Goal: Task Accomplishment & Management: Use online tool/utility

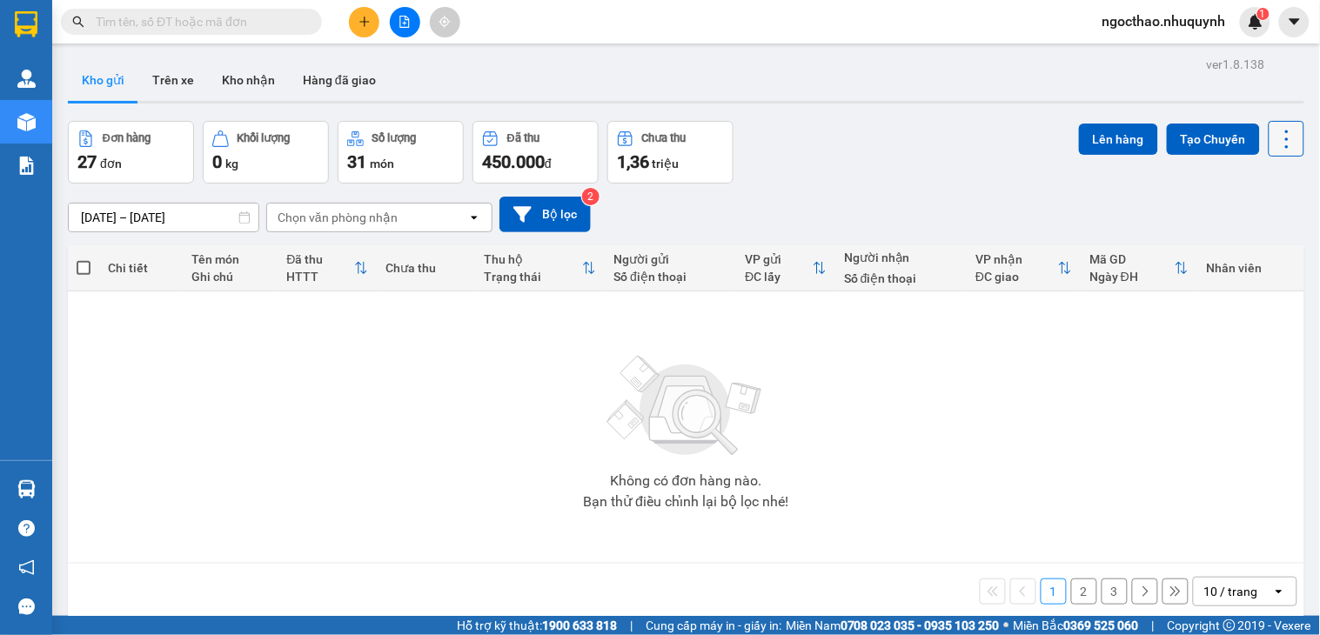
click at [1277, 145] on icon at bounding box center [1287, 139] width 24 height 24
click at [1258, 252] on span "Làm mới" at bounding box center [1246, 248] width 48 height 17
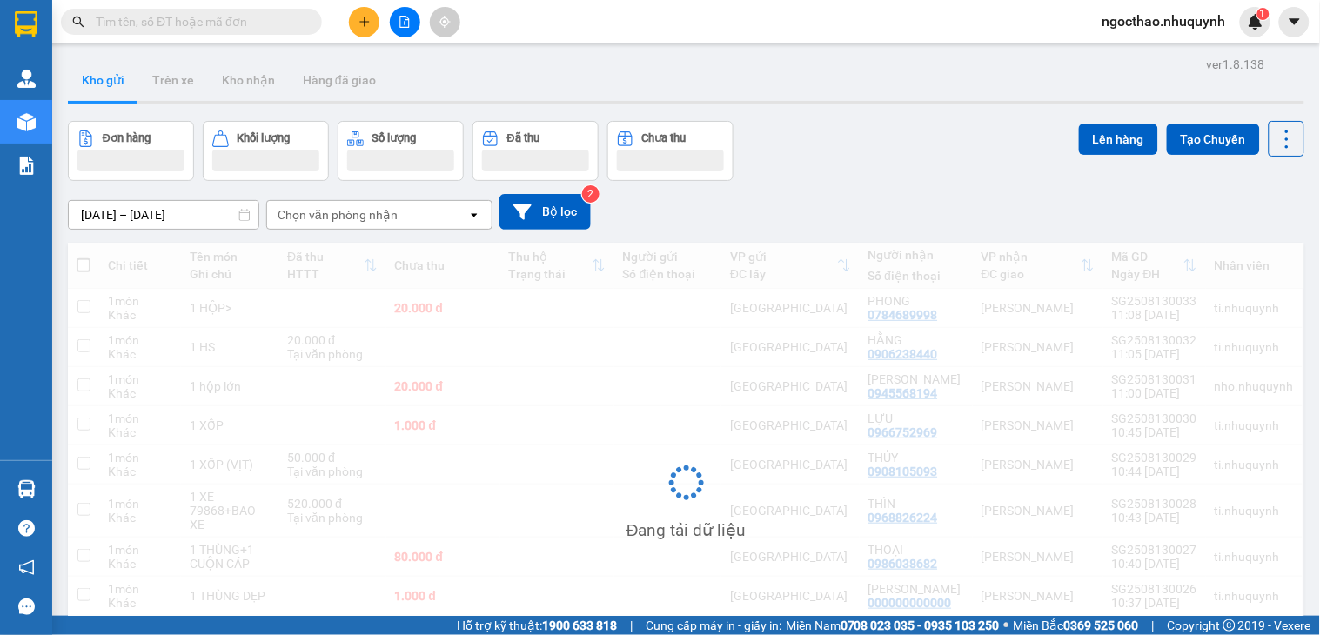
click at [1065, 502] on div "Đang tải dữ liệu" at bounding box center [686, 496] width 1237 height 507
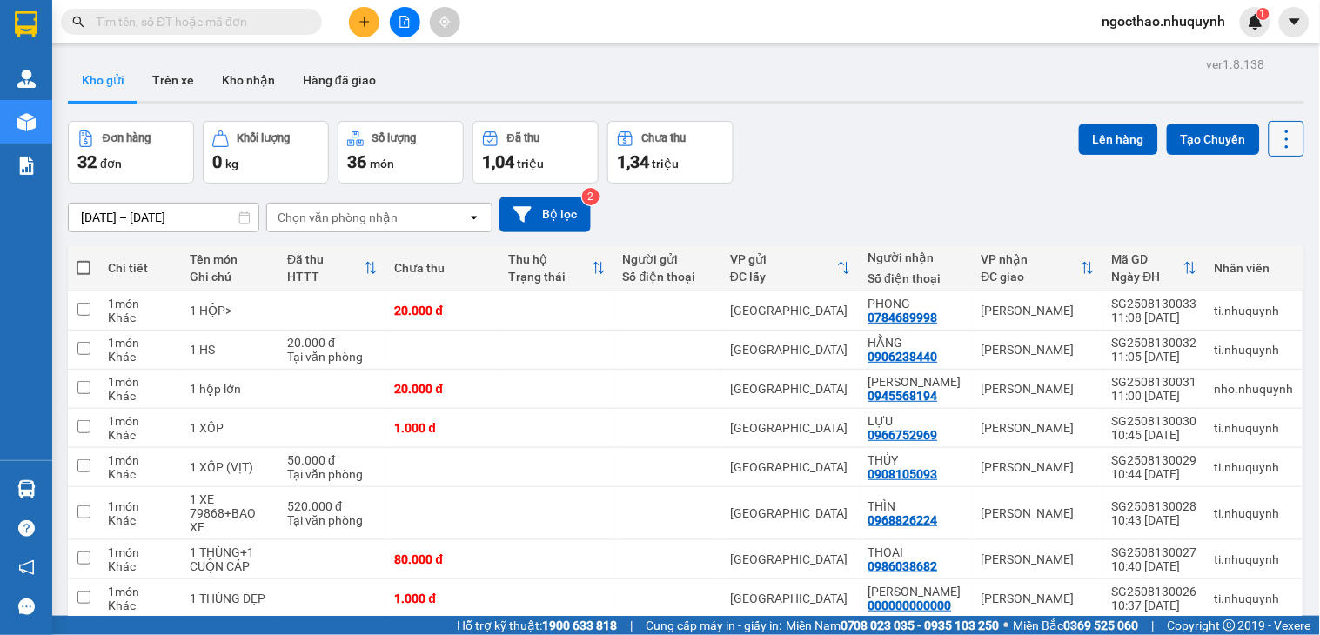
click at [1276, 137] on icon at bounding box center [1287, 139] width 24 height 24
click at [1225, 244] on span "Làm mới" at bounding box center [1246, 248] width 48 height 17
click at [1275, 146] on icon at bounding box center [1287, 139] width 24 height 24
click at [1229, 242] on span "Làm mới" at bounding box center [1246, 248] width 48 height 17
click at [1275, 136] on icon at bounding box center [1287, 139] width 24 height 24
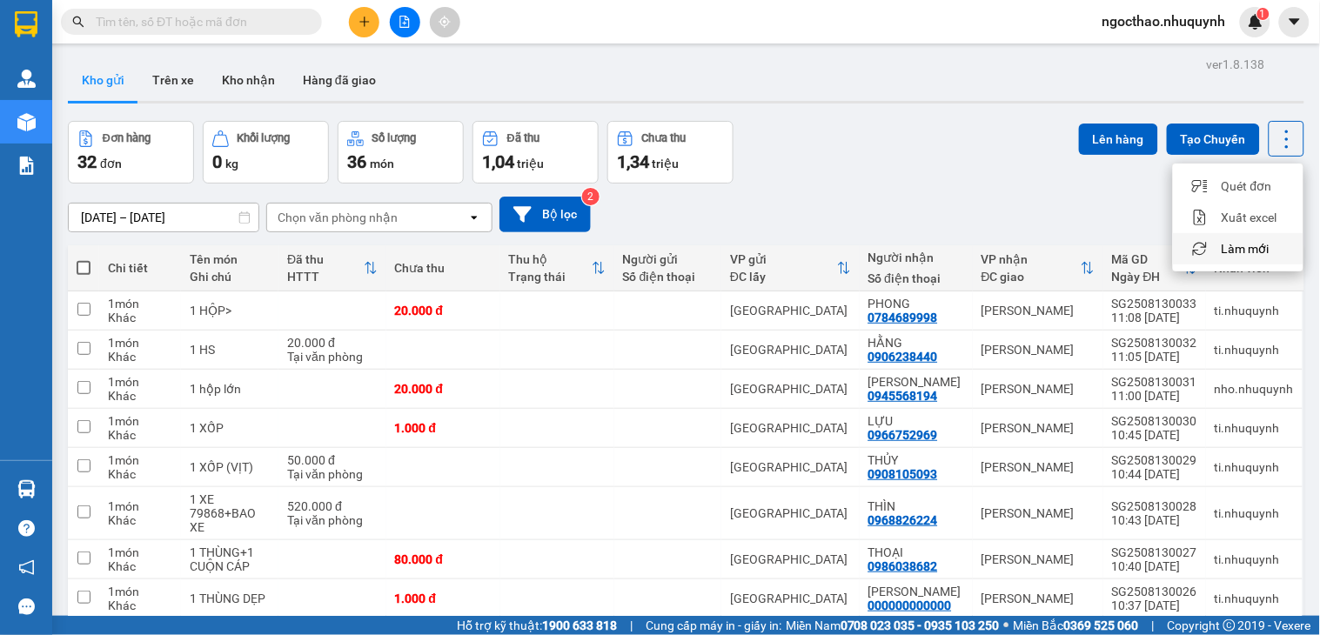
click at [1227, 247] on span "Làm mới" at bounding box center [1246, 248] width 48 height 17
click at [1275, 144] on icon at bounding box center [1287, 139] width 24 height 24
click at [1229, 244] on span "Làm mới" at bounding box center [1246, 248] width 48 height 17
click at [1279, 139] on icon at bounding box center [1287, 139] width 24 height 24
click at [1256, 250] on span "Làm mới" at bounding box center [1246, 248] width 48 height 17
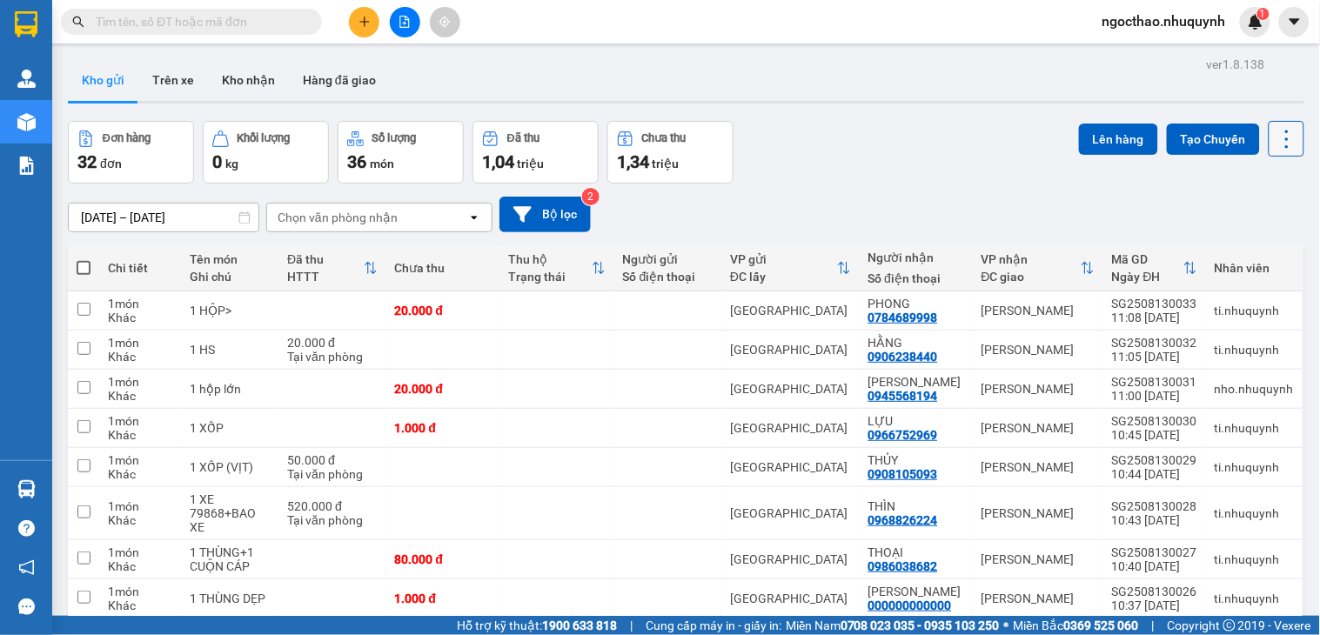
drag, startPoint x: 1268, startPoint y: 131, endPoint x: 1264, endPoint y: 143, distance: 12.1
click at [1275, 132] on icon at bounding box center [1287, 139] width 24 height 24
click at [1231, 249] on span "Làm mới" at bounding box center [1246, 248] width 48 height 17
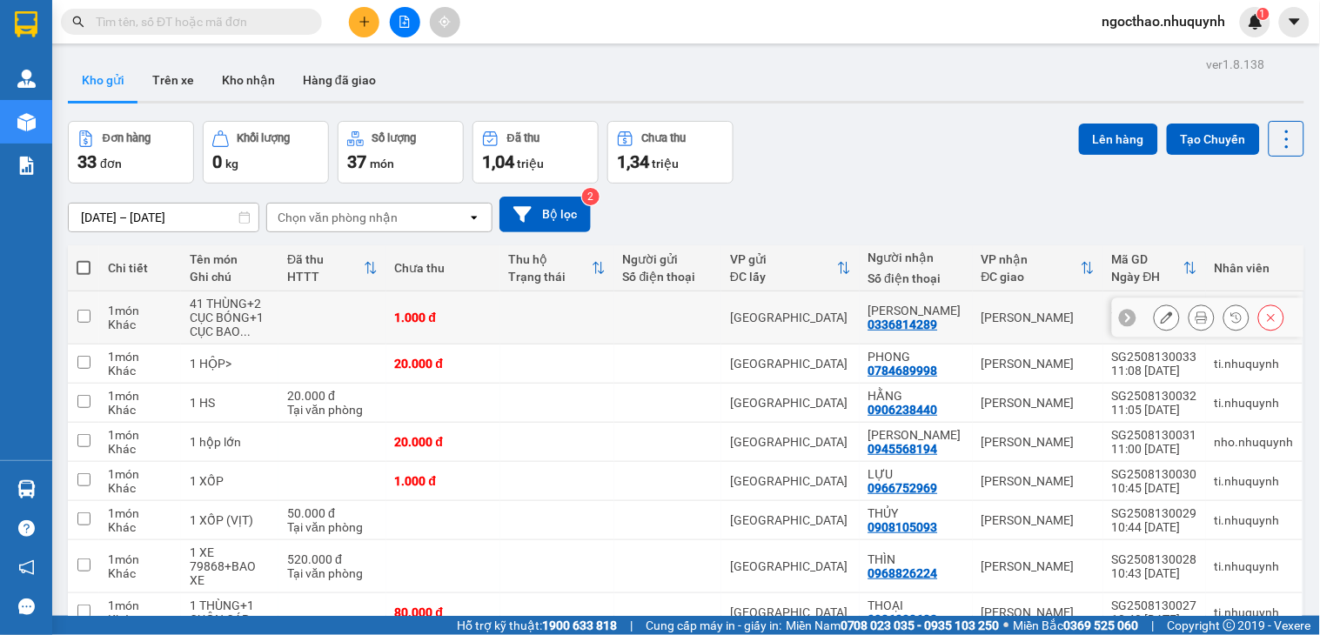
click at [1196, 318] on icon at bounding box center [1202, 318] width 12 height 12
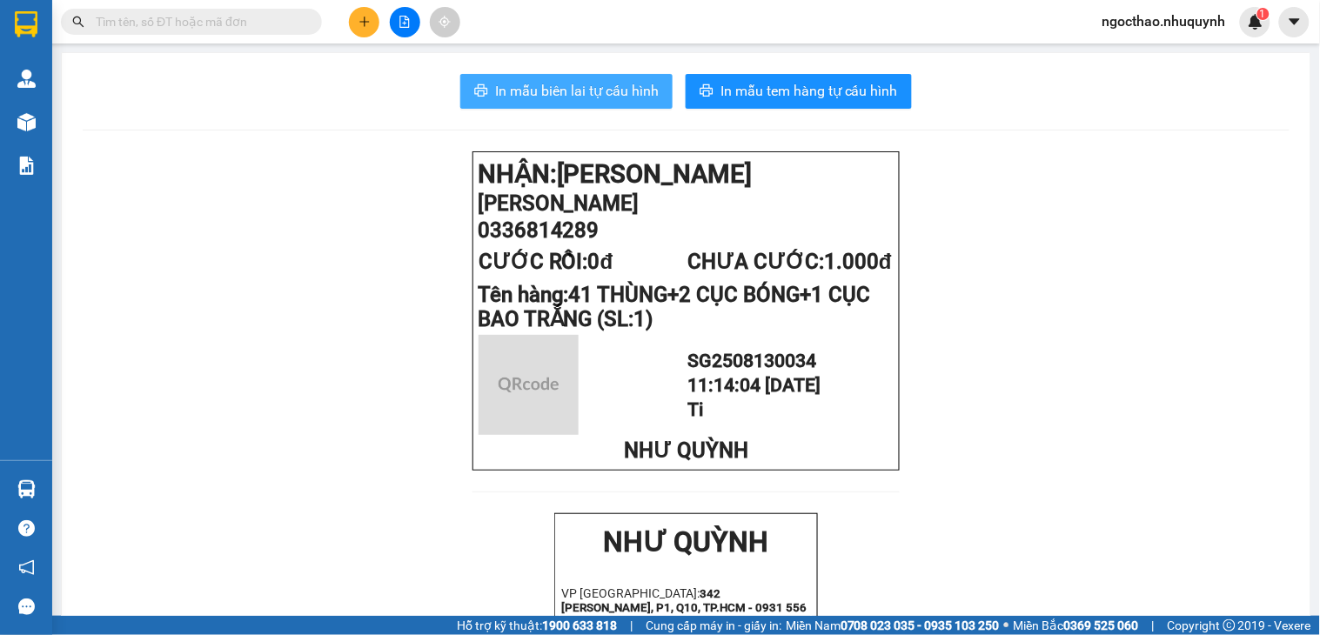
click at [572, 85] on span "In mẫu biên lai tự cấu hình" at bounding box center [577, 91] width 164 height 22
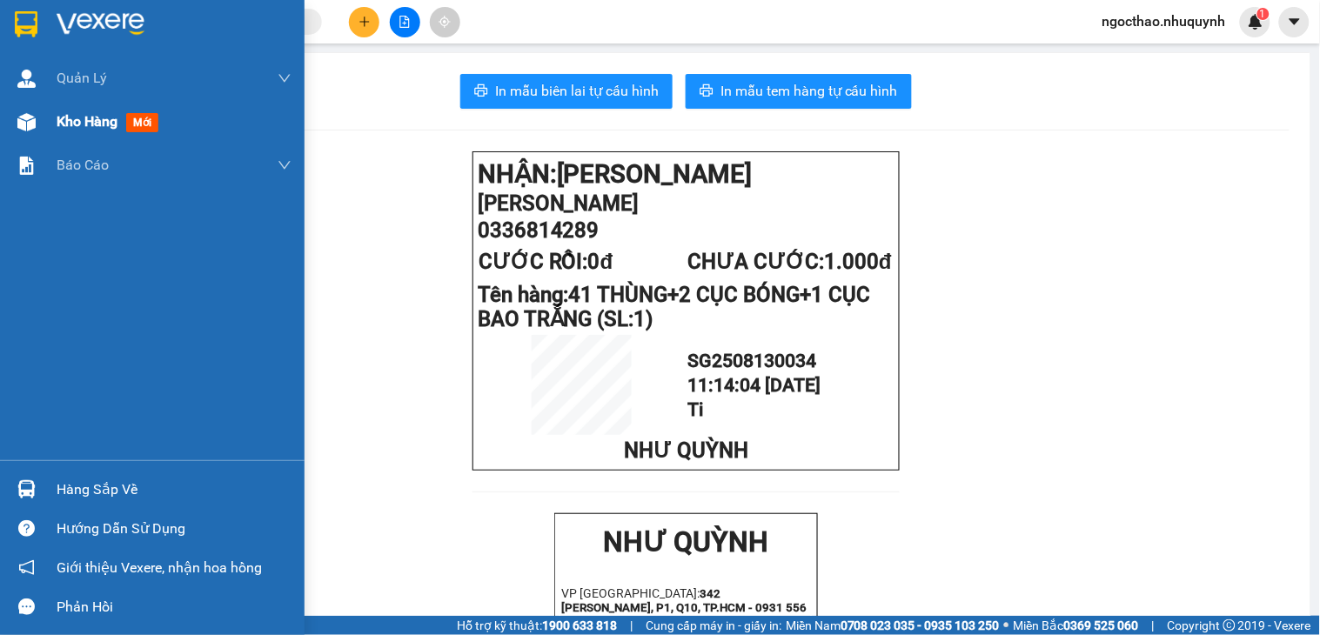
click at [89, 115] on span "Kho hàng" at bounding box center [87, 121] width 61 height 17
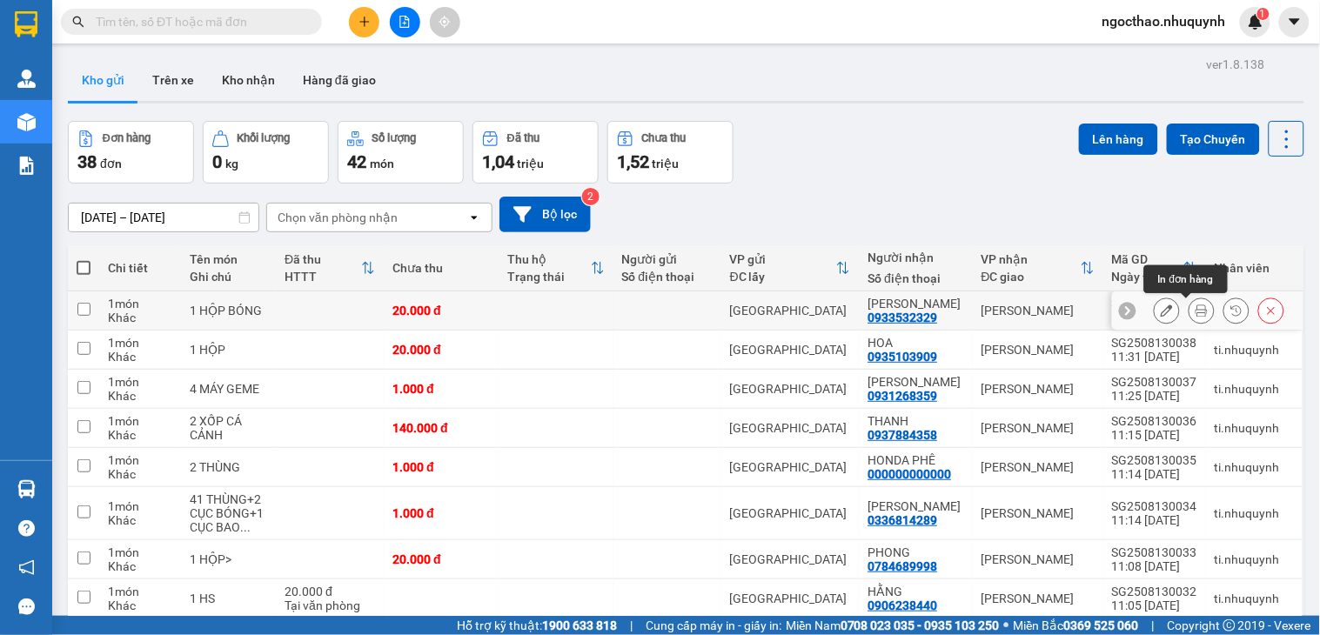
click at [1190, 319] on button at bounding box center [1202, 311] width 24 height 30
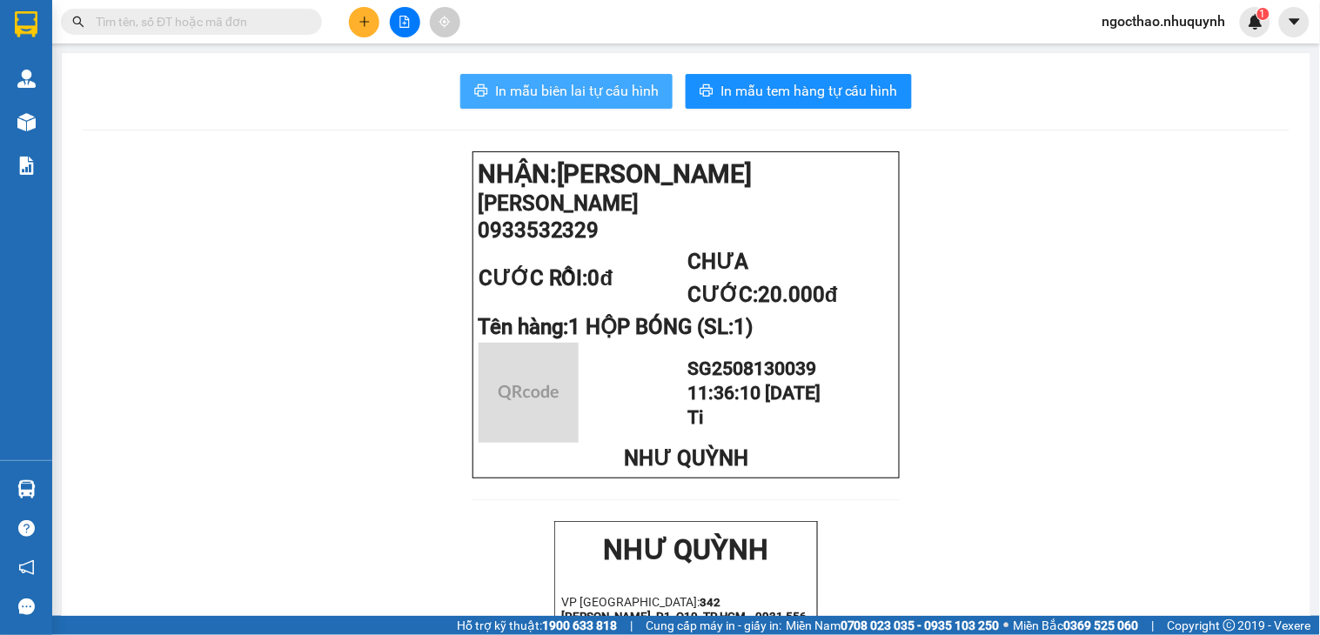
click at [627, 97] on span "In mẫu biên lai tự cấu hình" at bounding box center [577, 91] width 164 height 22
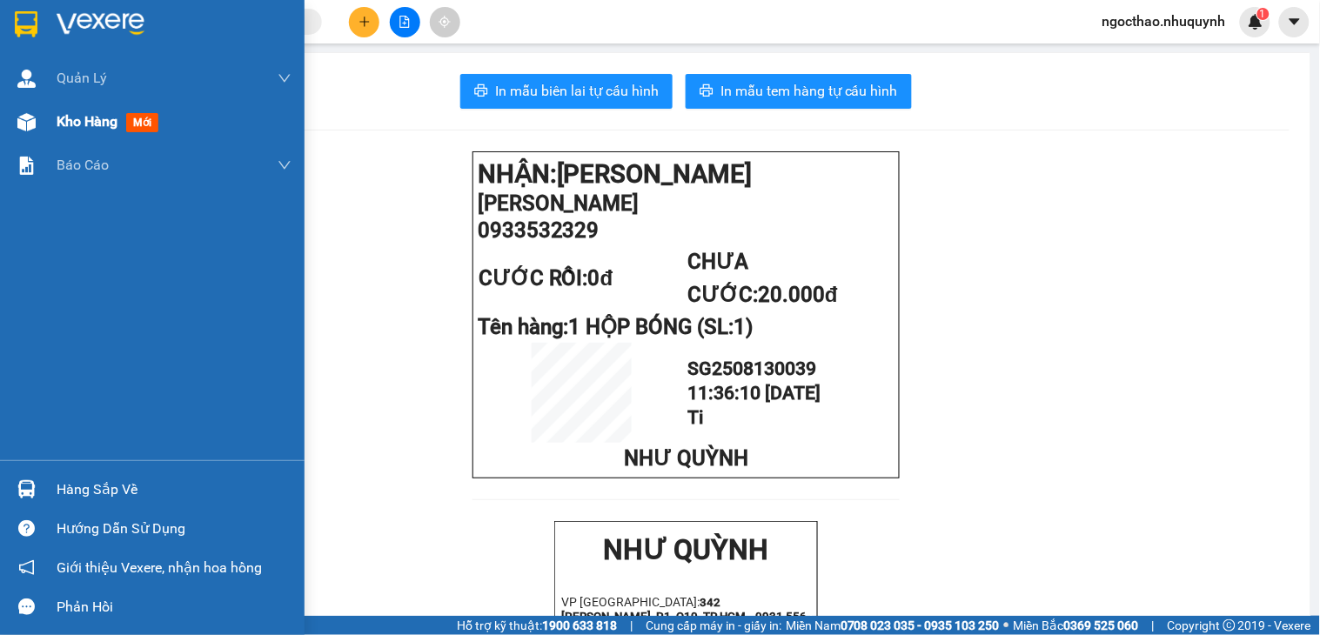
click at [73, 113] on span "Kho hàng" at bounding box center [87, 121] width 61 height 17
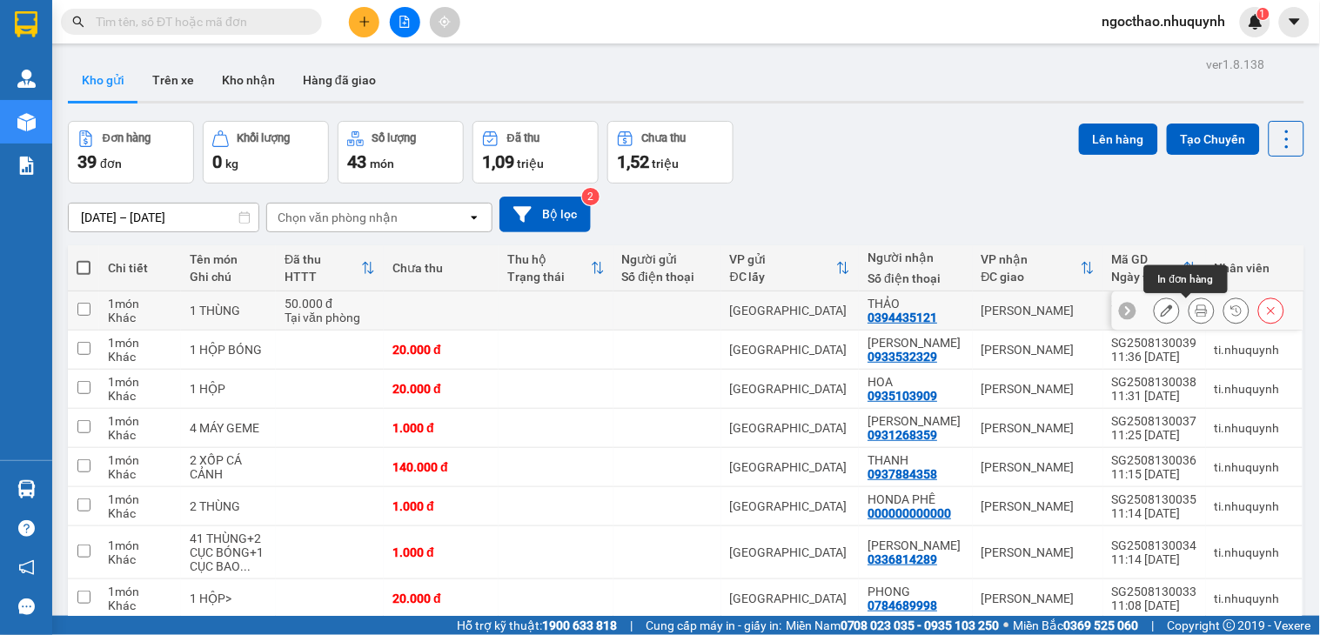
click at [1196, 312] on icon at bounding box center [1202, 311] width 12 height 12
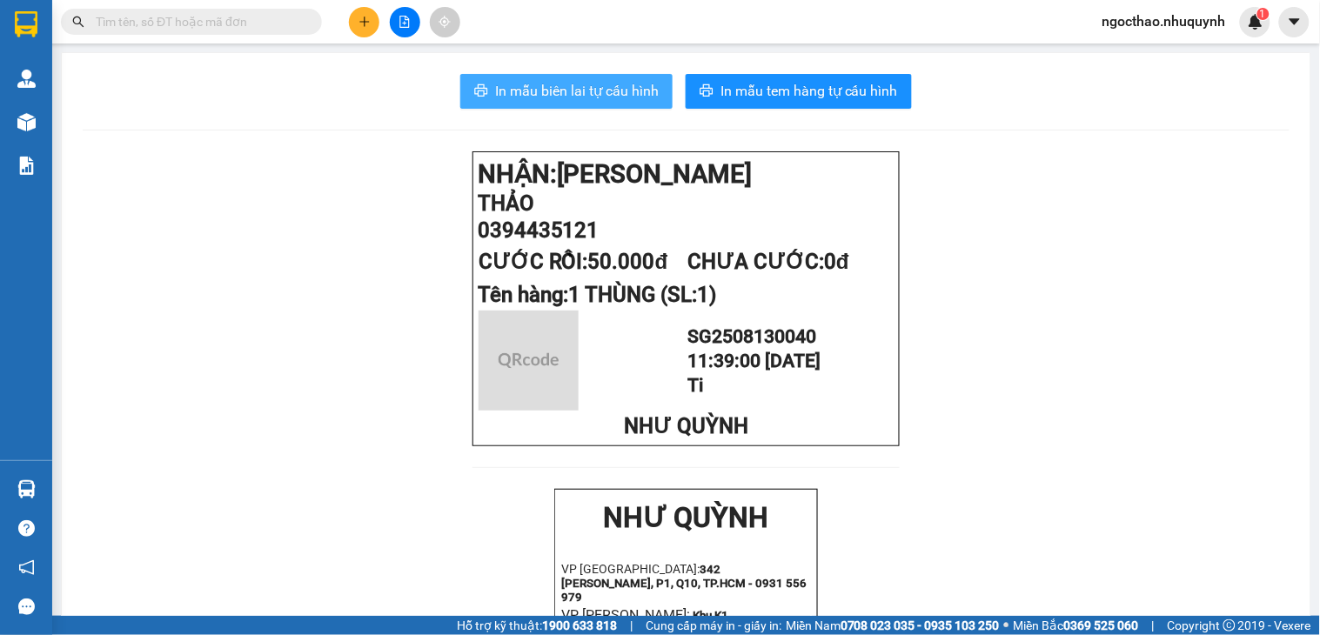
click at [601, 83] on span "In mẫu biên lai tự cấu hình" at bounding box center [577, 91] width 164 height 22
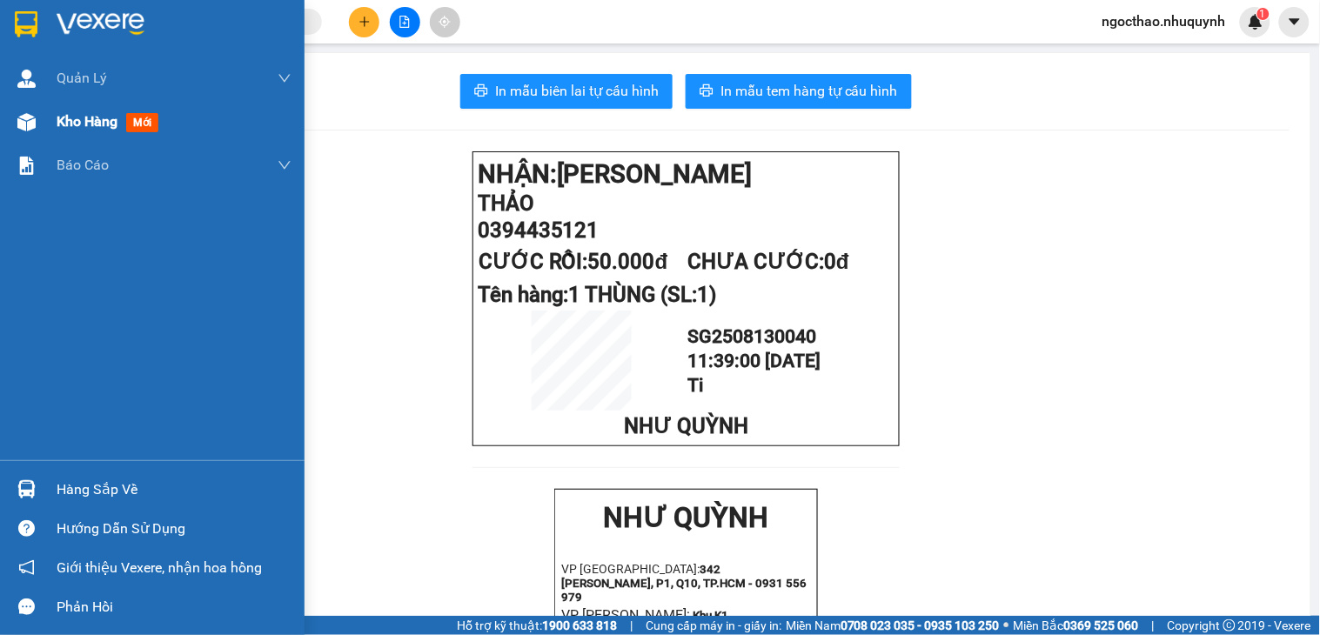
click at [38, 126] on div at bounding box center [26, 122] width 30 height 30
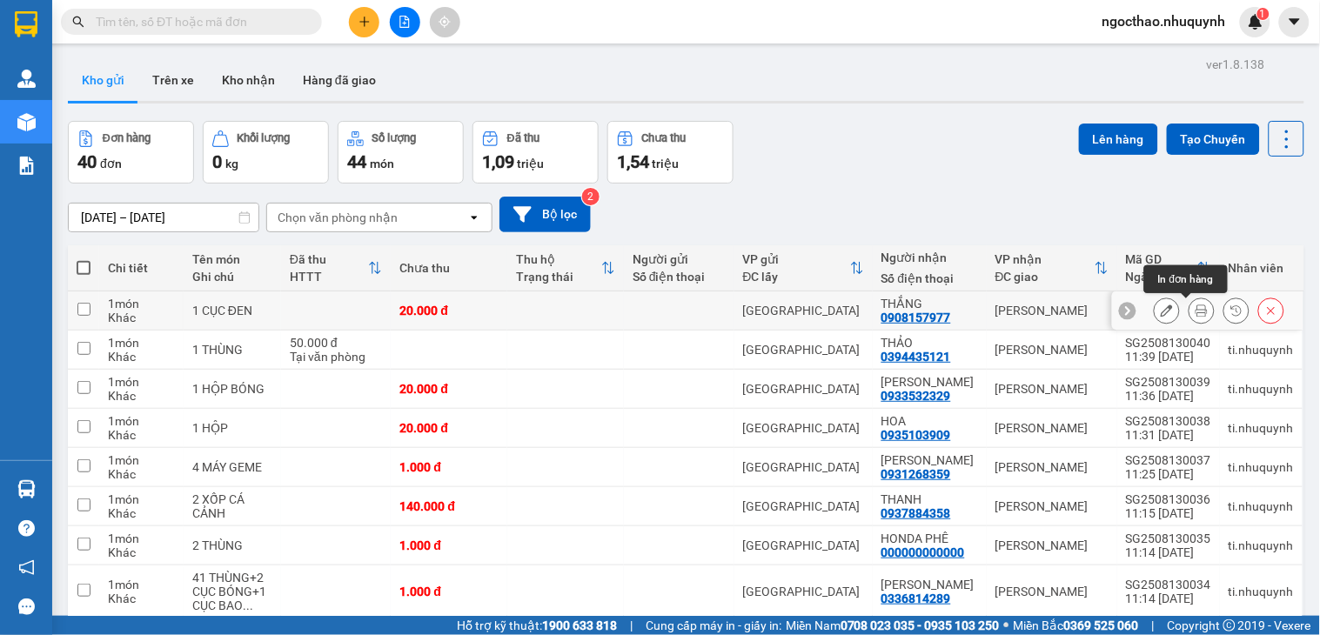
click at [1196, 312] on icon at bounding box center [1202, 311] width 12 height 12
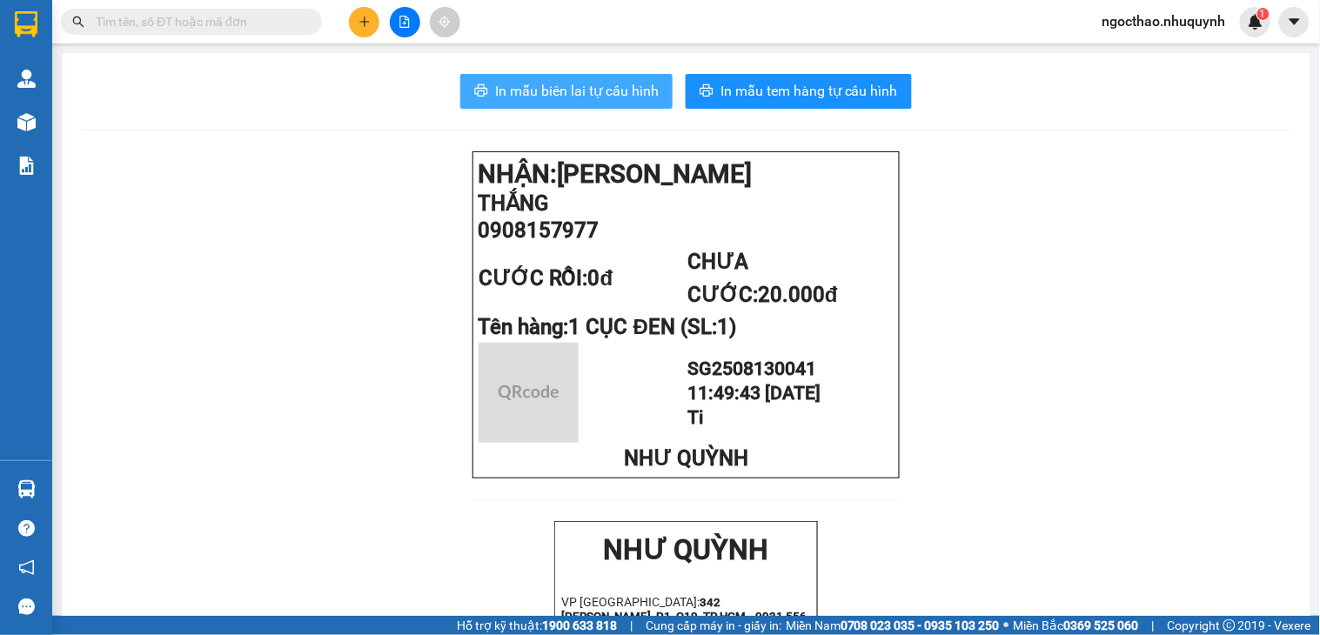
click at [567, 90] on span "In mẫu biên lai tự cấu hình" at bounding box center [577, 91] width 164 height 22
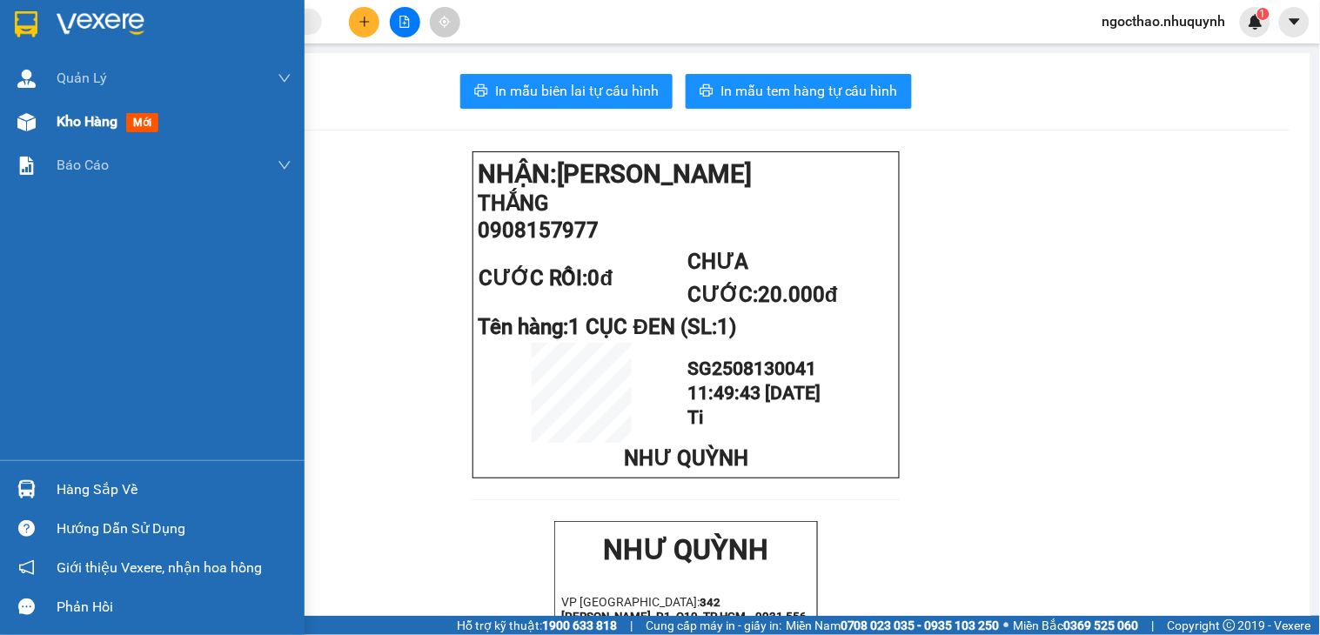
click at [65, 128] on span "Kho hàng" at bounding box center [87, 121] width 61 height 17
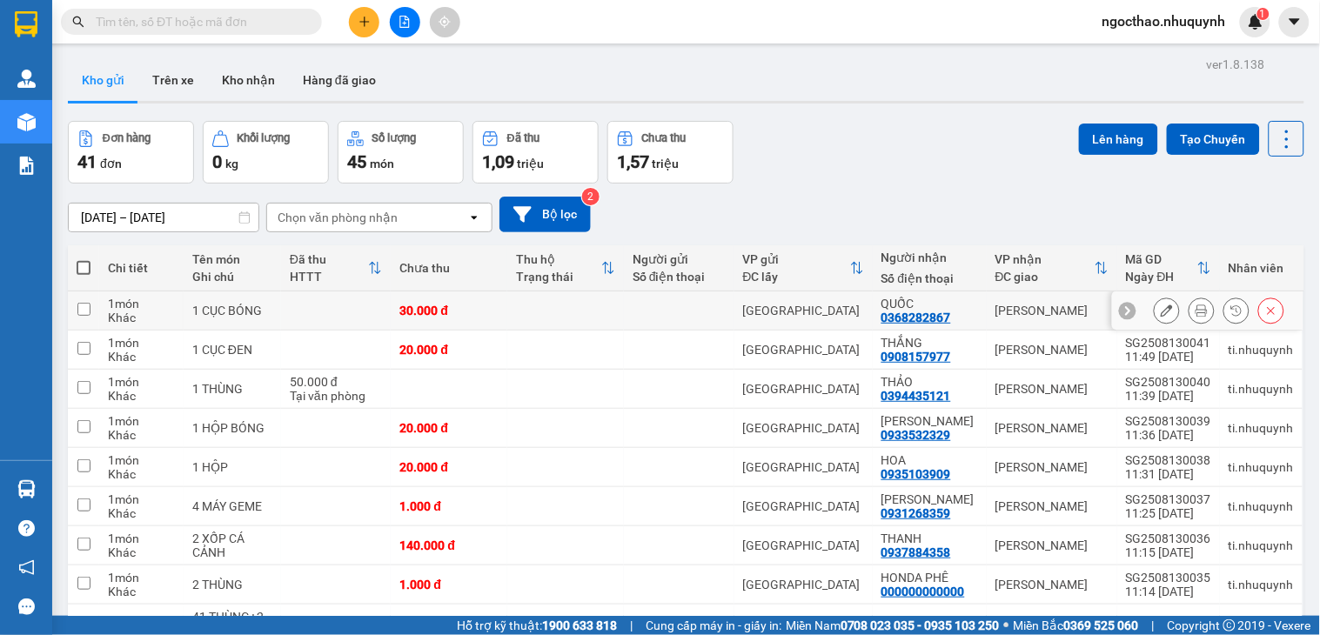
click at [1196, 307] on icon at bounding box center [1202, 311] width 12 height 12
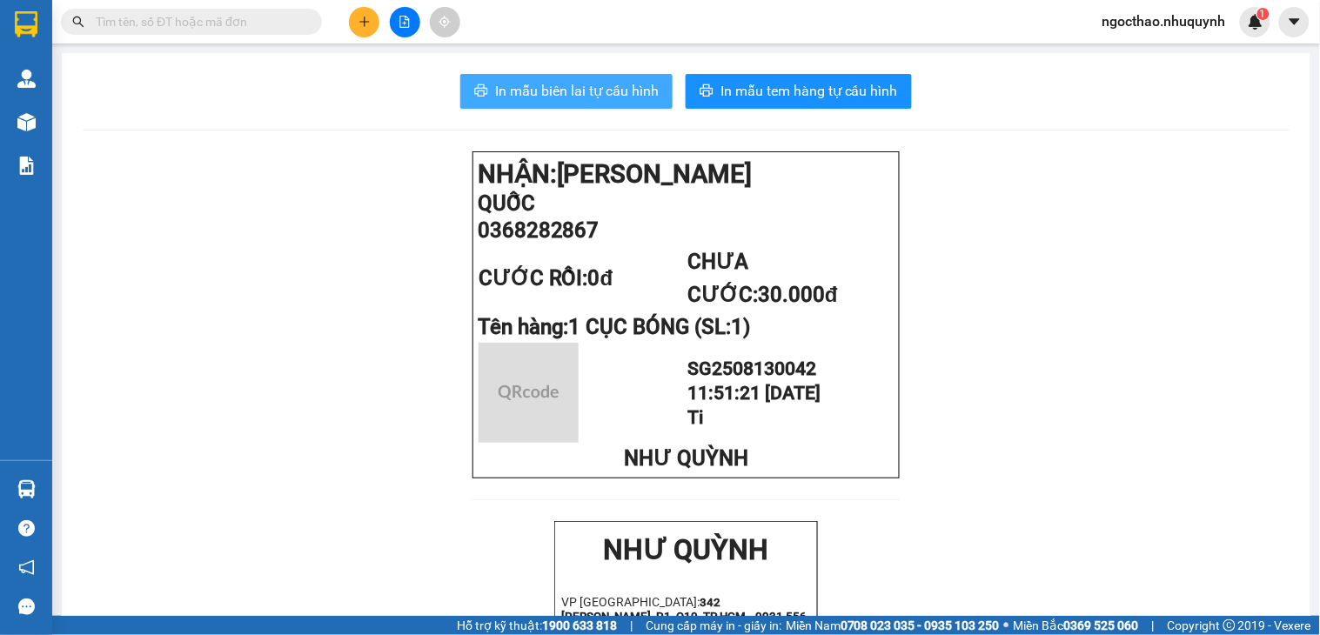
drag, startPoint x: 516, startPoint y: 104, endPoint x: 527, endPoint y: 102, distance: 10.8
click at [516, 103] on button "In mẫu biên lai tự cấu hình" at bounding box center [566, 91] width 212 height 35
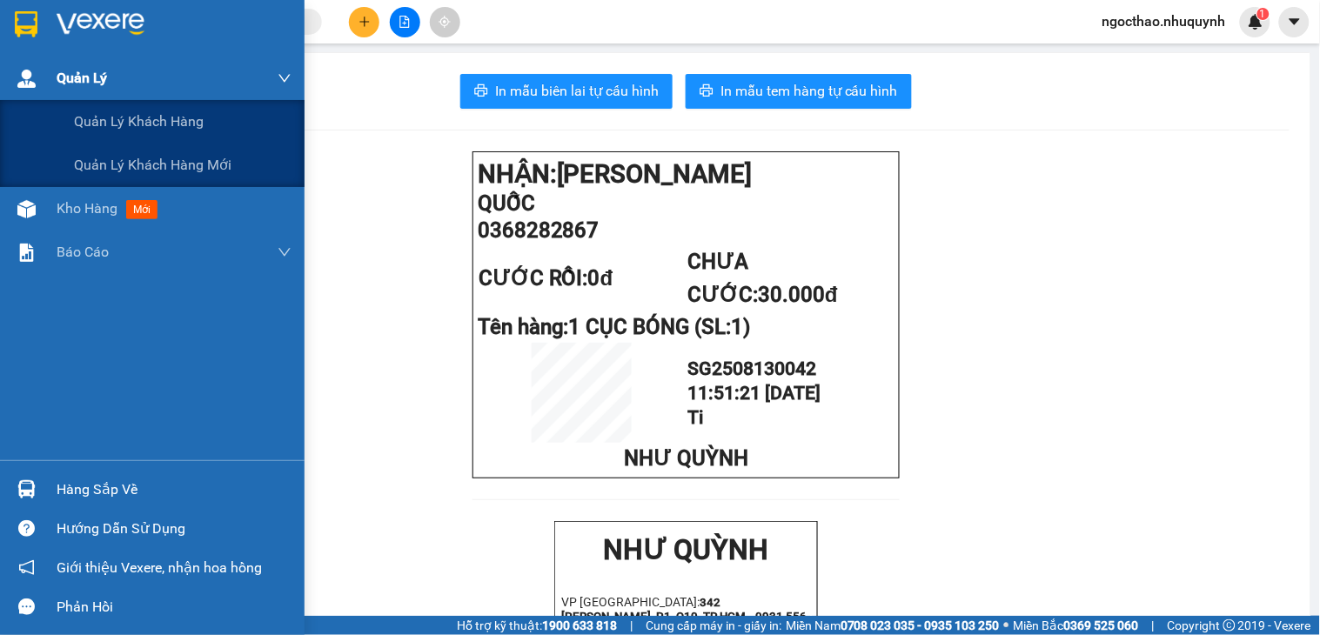
click at [73, 97] on div "Quản Lý" at bounding box center [174, 79] width 235 height 44
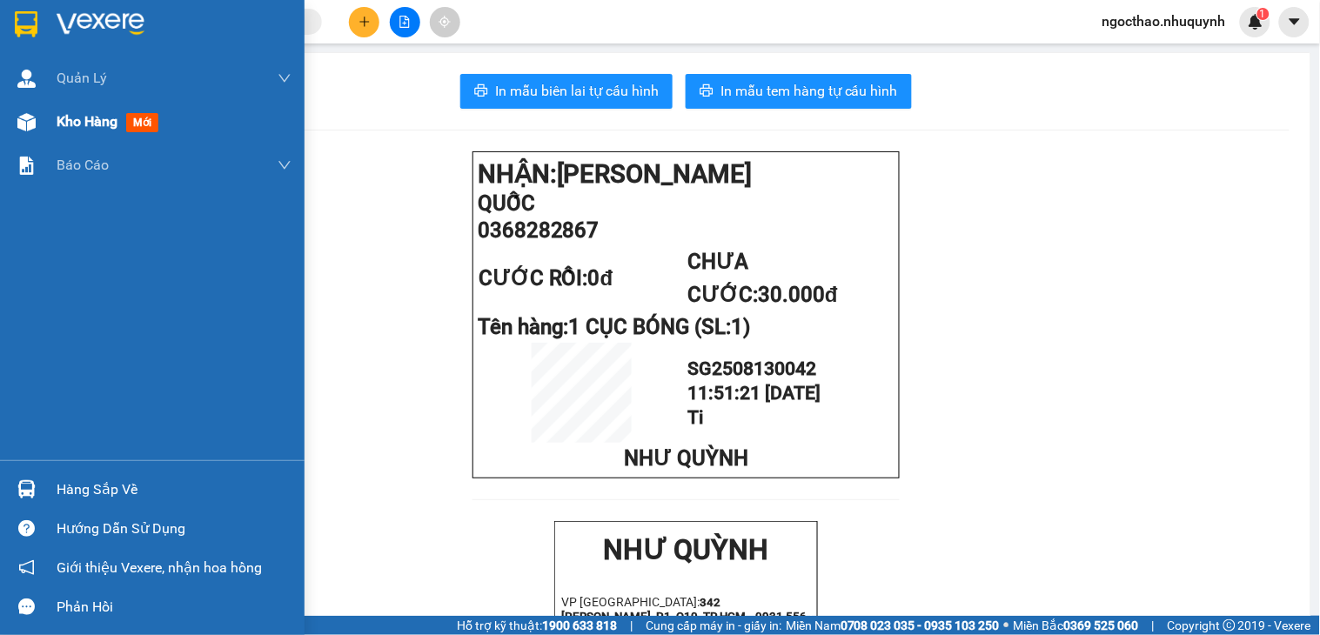
click at [98, 139] on div "Kho hàng mới" at bounding box center [174, 122] width 235 height 44
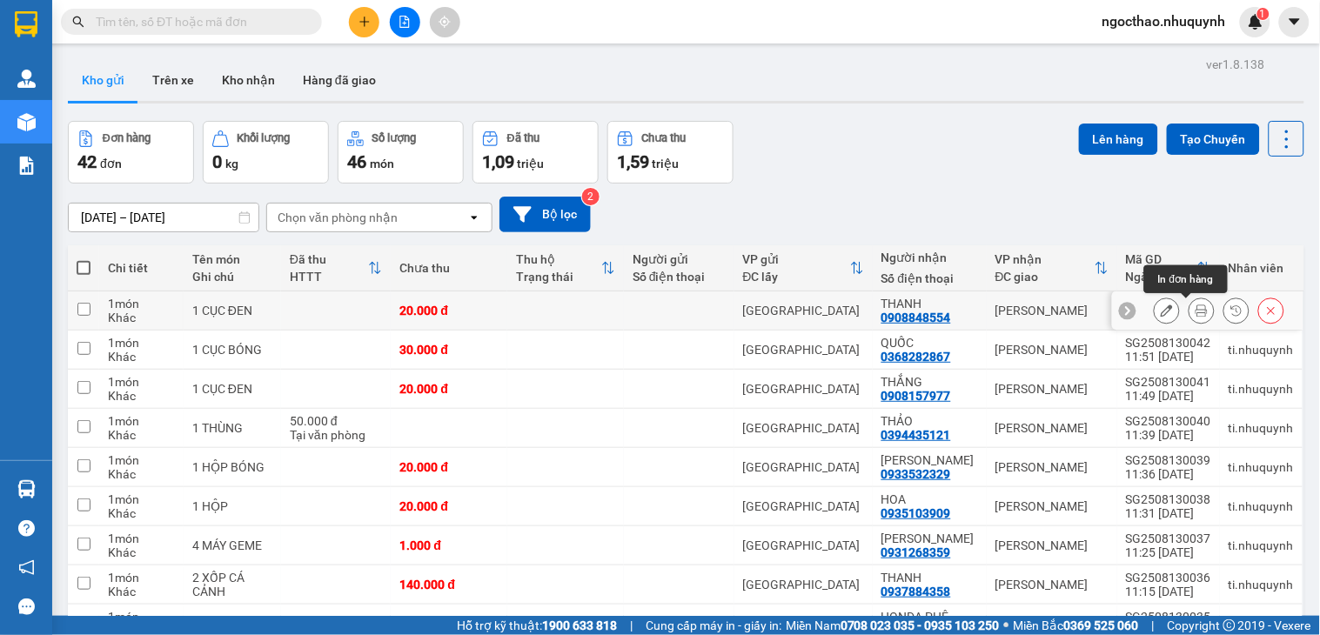
click at [1192, 307] on button at bounding box center [1202, 311] width 24 height 30
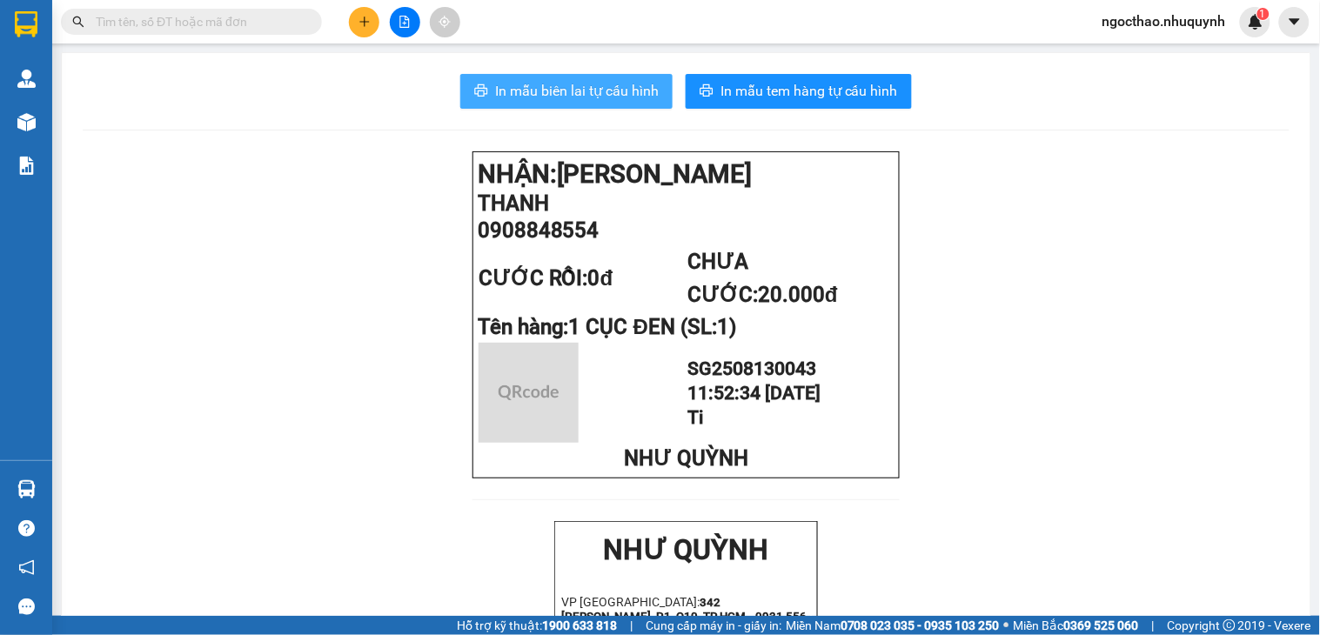
drag, startPoint x: 597, startPoint y: 84, endPoint x: 731, endPoint y: 160, distance: 153.9
click at [598, 85] on span "In mẫu biên lai tự cấu hình" at bounding box center [577, 91] width 164 height 22
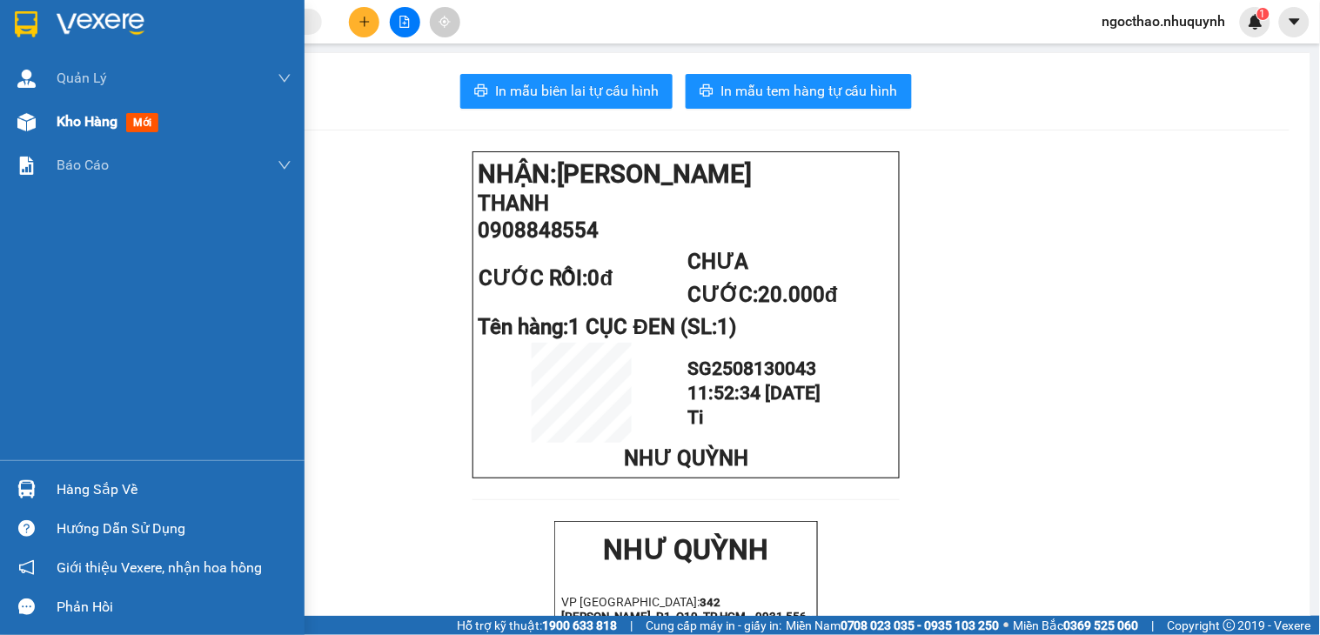
click at [49, 131] on div "Kho hàng mới" at bounding box center [152, 122] width 305 height 44
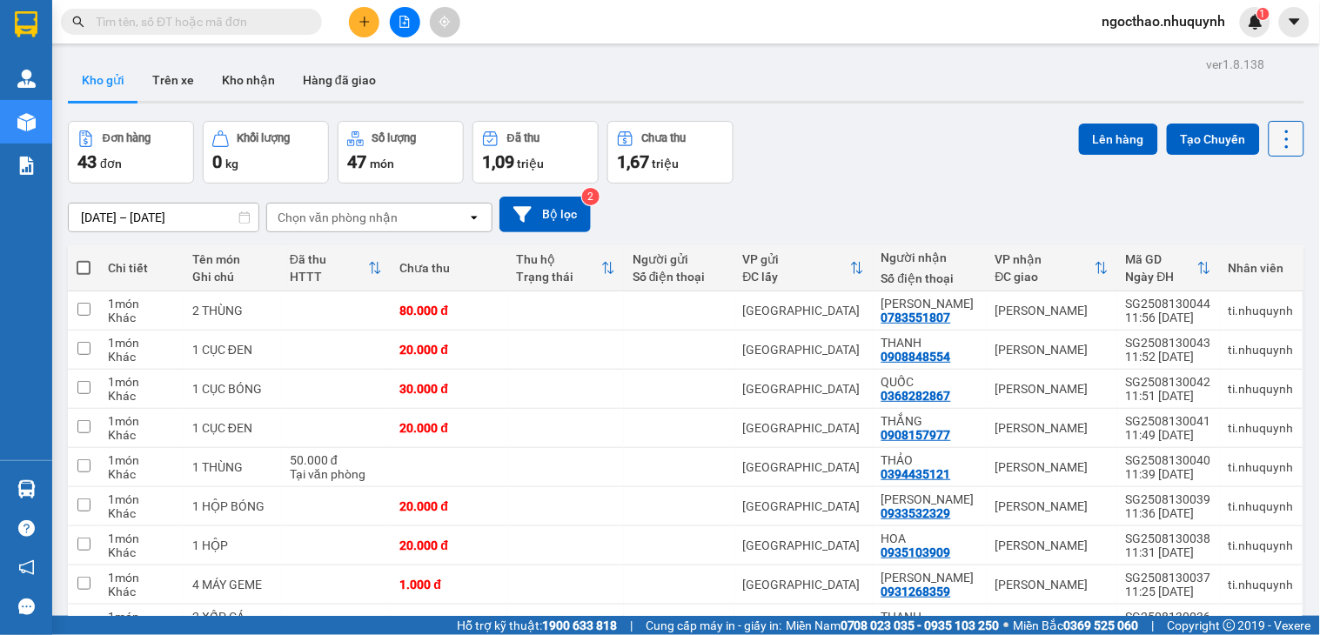
click at [1278, 141] on icon at bounding box center [1287, 139] width 24 height 24
